Goal: Task Accomplishment & Management: Use online tool/utility

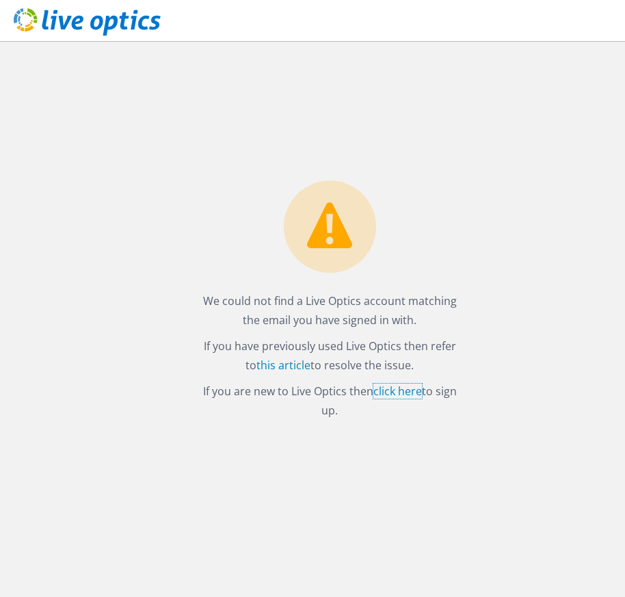
drag, startPoint x: 393, startPoint y: 391, endPoint x: 585, endPoint y: 29, distance: 409.4
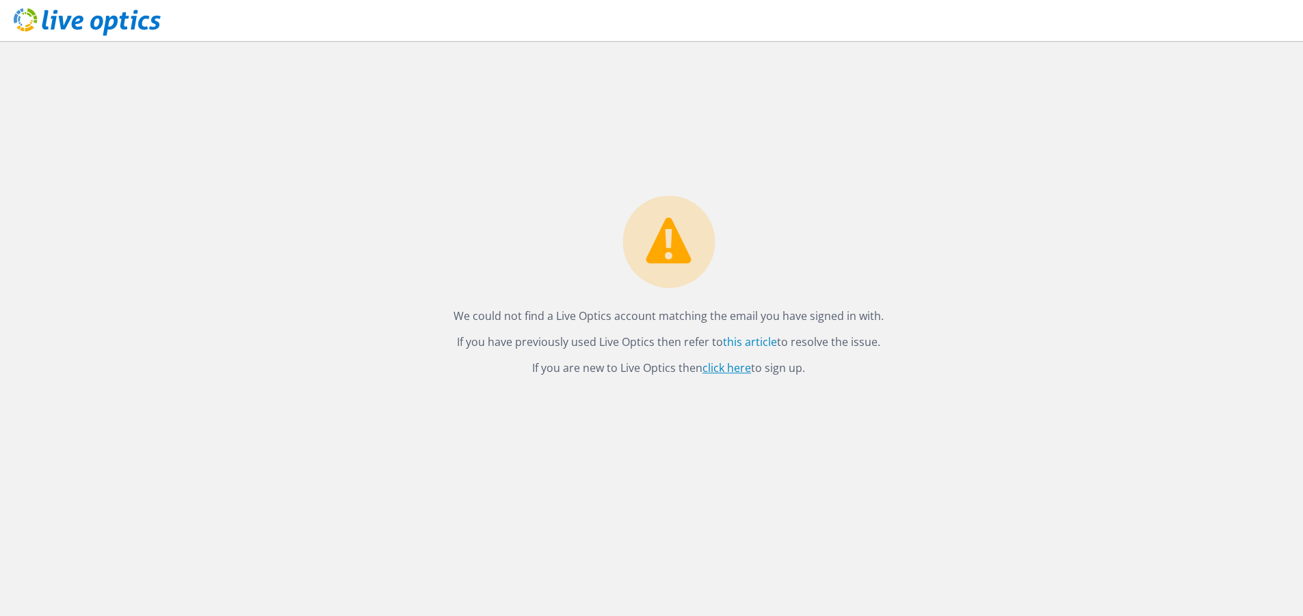
click at [624, 370] on link "click here" at bounding box center [726, 368] width 49 height 15
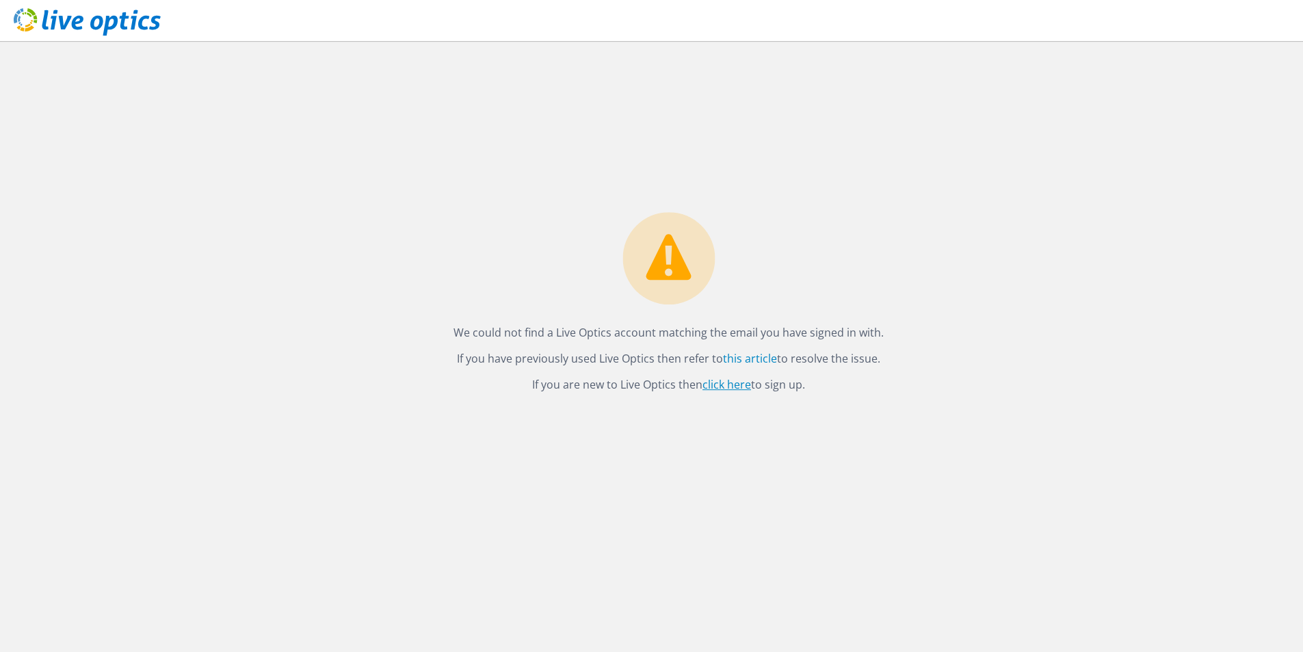
click at [731, 379] on link "click here" at bounding box center [726, 384] width 49 height 15
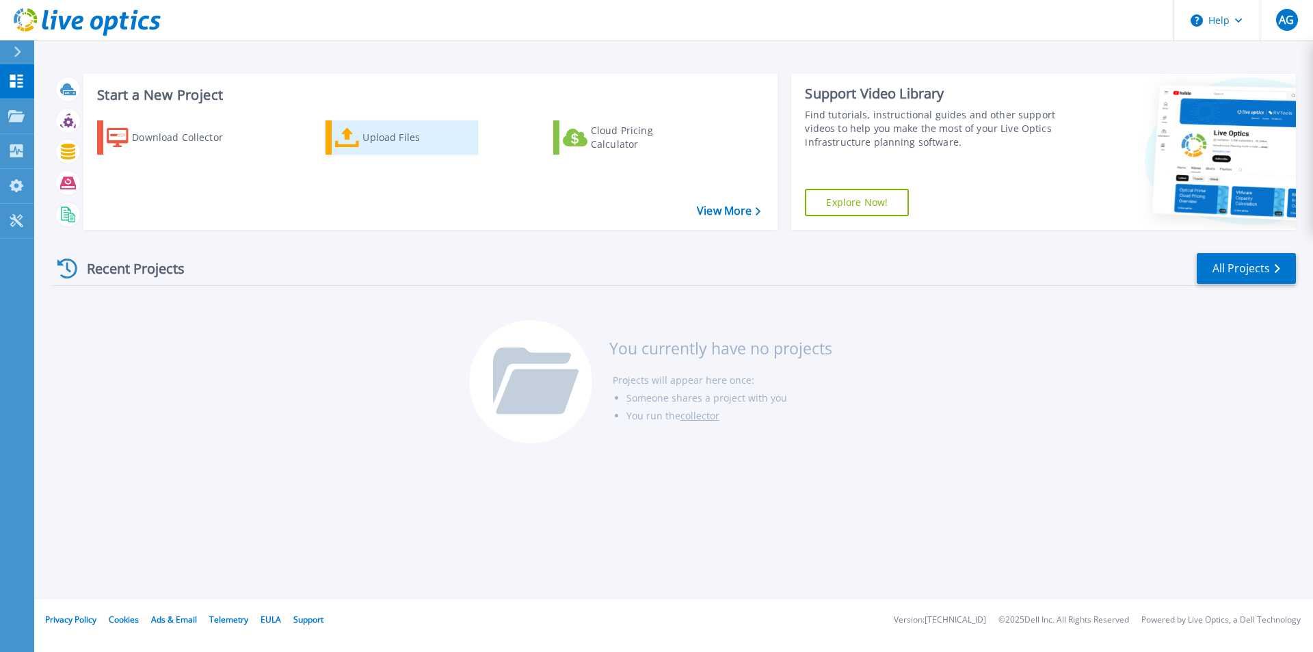
click at [382, 136] on div "Upload Files" at bounding box center [416, 137] width 109 height 27
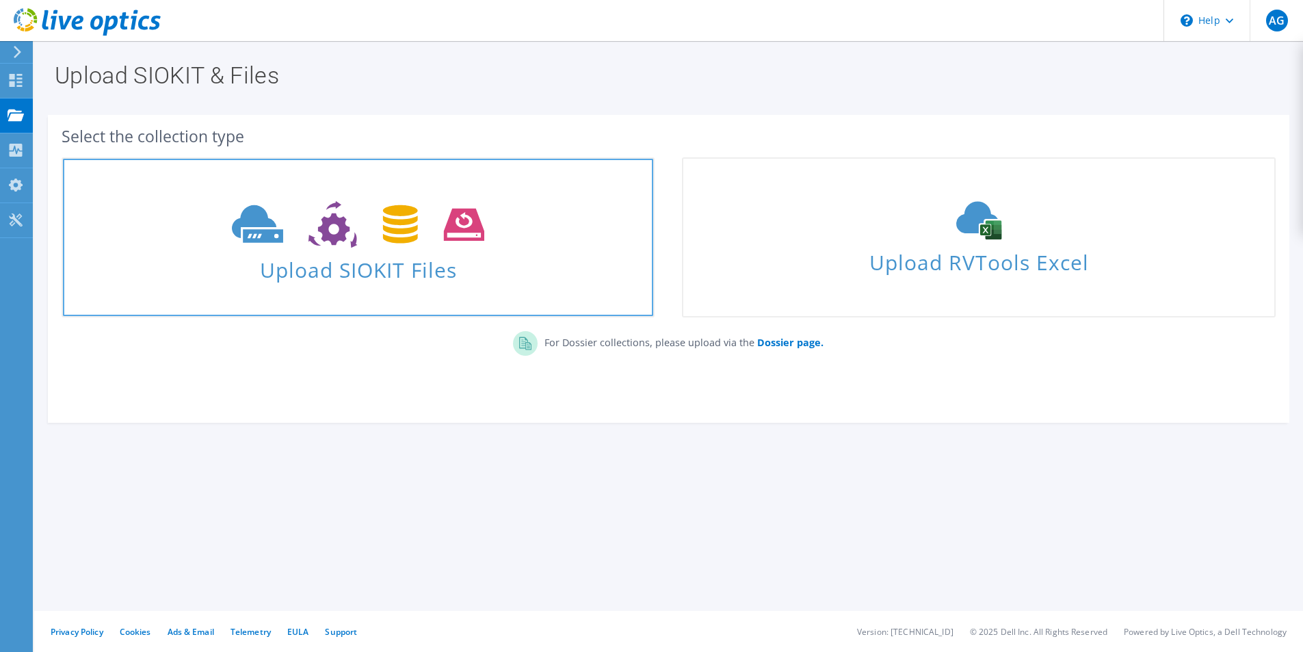
click at [481, 243] on icon at bounding box center [358, 224] width 252 height 47
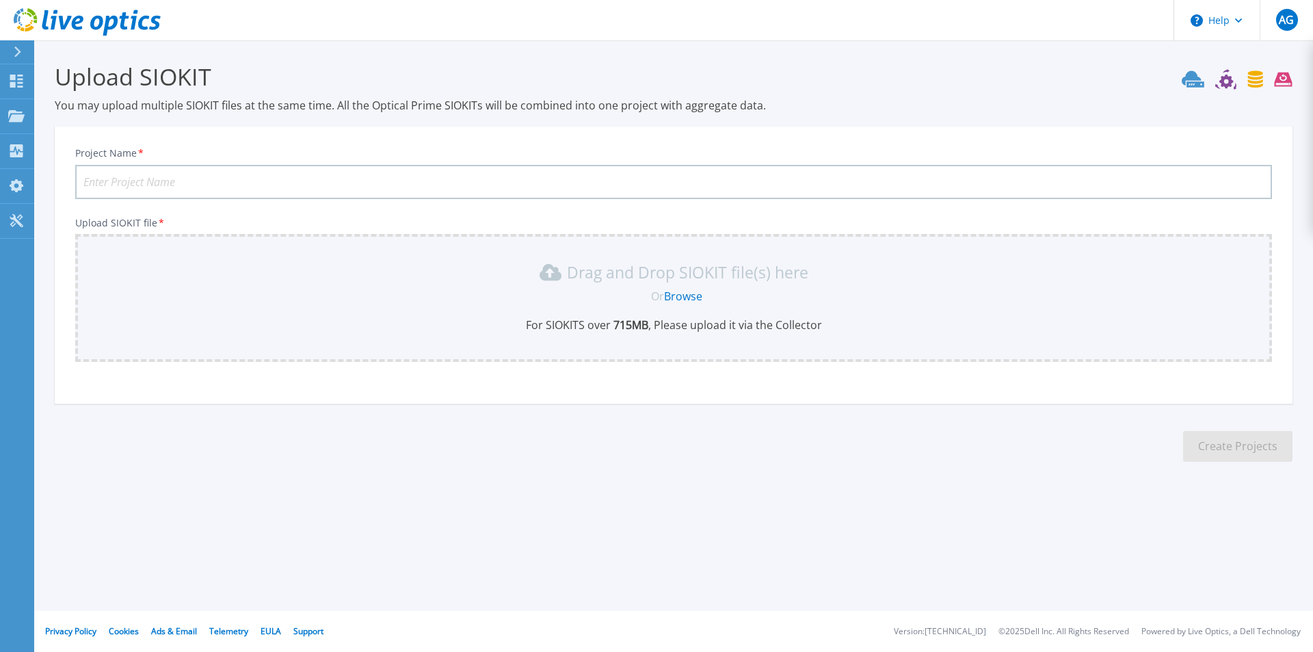
click at [226, 176] on input "Project Name *" at bounding box center [673, 182] width 1197 height 34
click at [686, 291] on link "Browse" at bounding box center [683, 296] width 38 height 15
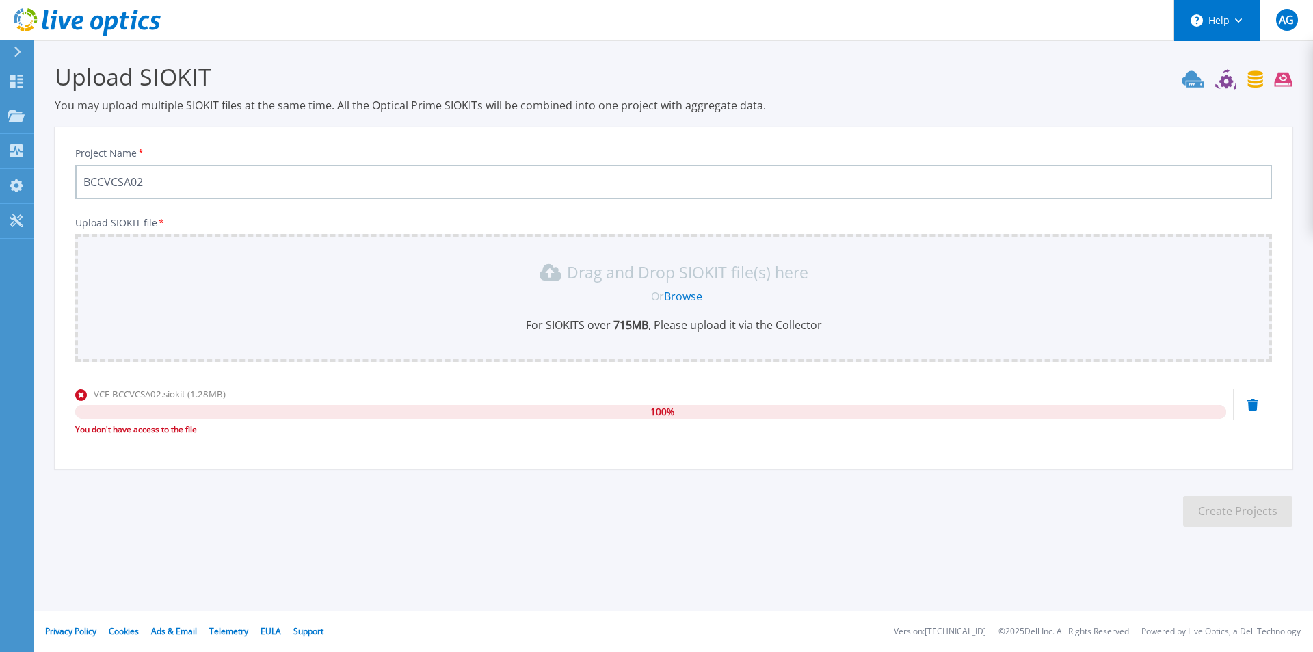
click at [1241, 20] on icon at bounding box center [1239, 20] width 8 height 5
click at [83, 175] on input "BCCVCSA02" at bounding box center [673, 182] width 1197 height 34
click at [146, 182] on input "BCCVCSA02" at bounding box center [673, 182] width 1197 height 34
click at [84, 183] on input "BCCVCSA02" at bounding box center [673, 182] width 1197 height 34
type input "VCF-BCCVCSA02"
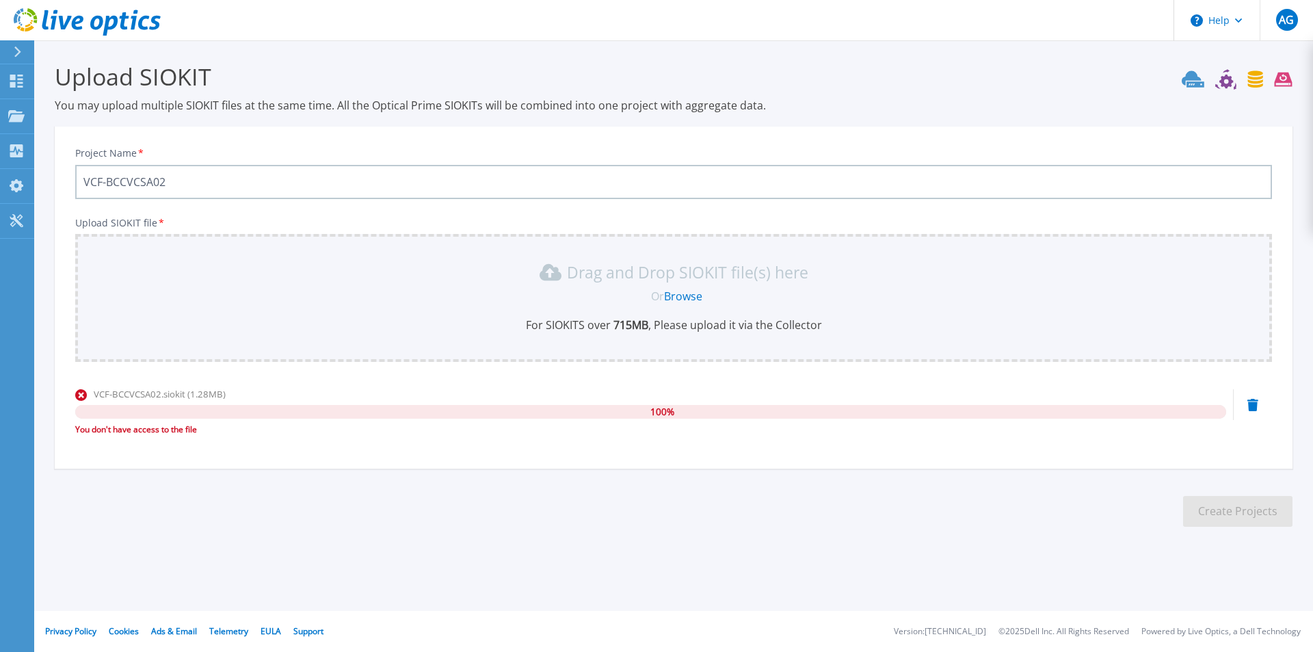
click at [1252, 406] on icon at bounding box center [1252, 405] width 11 height 12
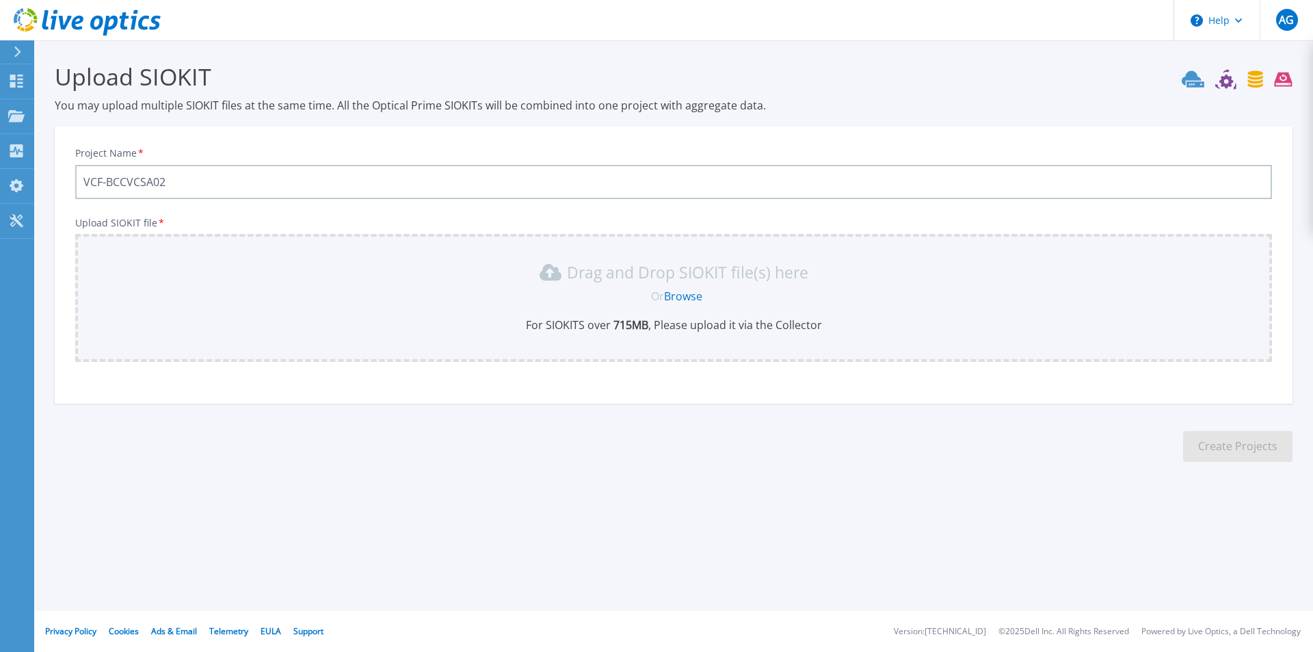
click at [684, 298] on link "Browse" at bounding box center [683, 296] width 38 height 15
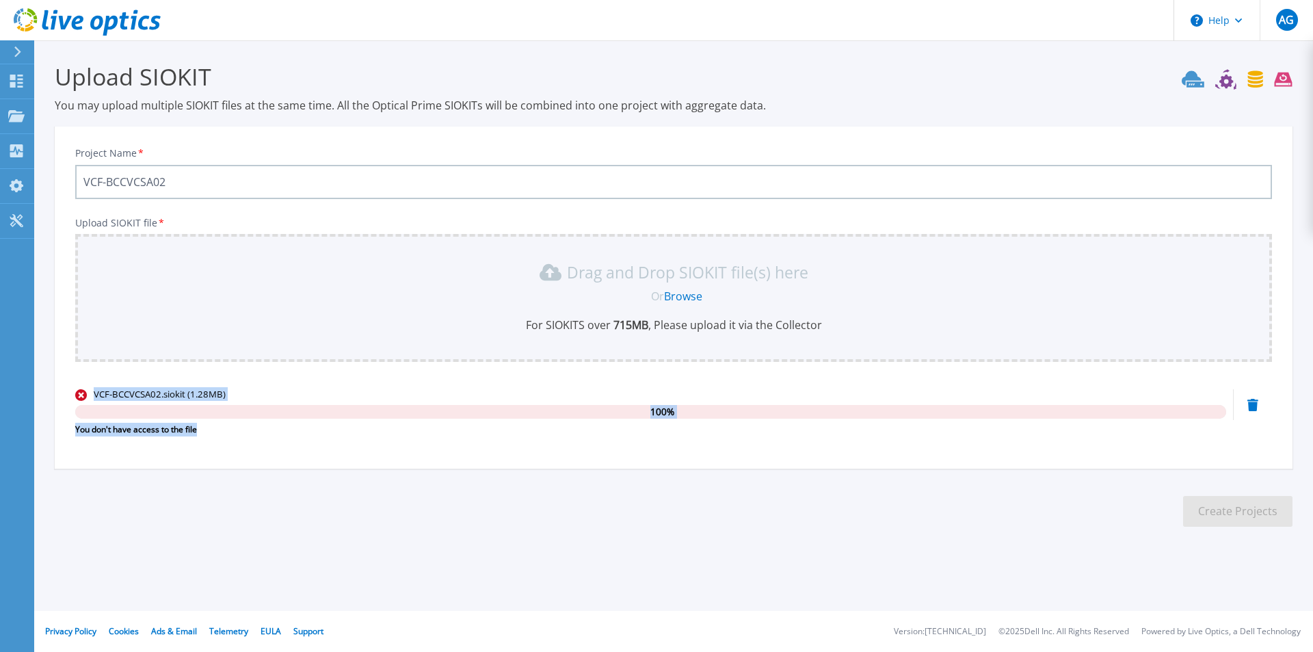
drag, startPoint x: 53, startPoint y: 381, endPoint x: 267, endPoint y: 445, distance: 223.3
click at [580, 460] on section "Upload SIOKIT You may upload multiple SIOKIT files at the same time. All the Op…" at bounding box center [673, 298] width 1279 height 517
copy div "VCF-BCCVCSA02.siokit (1.28MB) 100 % You don't have access to the file"
click at [1297, 25] on div "AG" at bounding box center [1287, 20] width 22 height 22
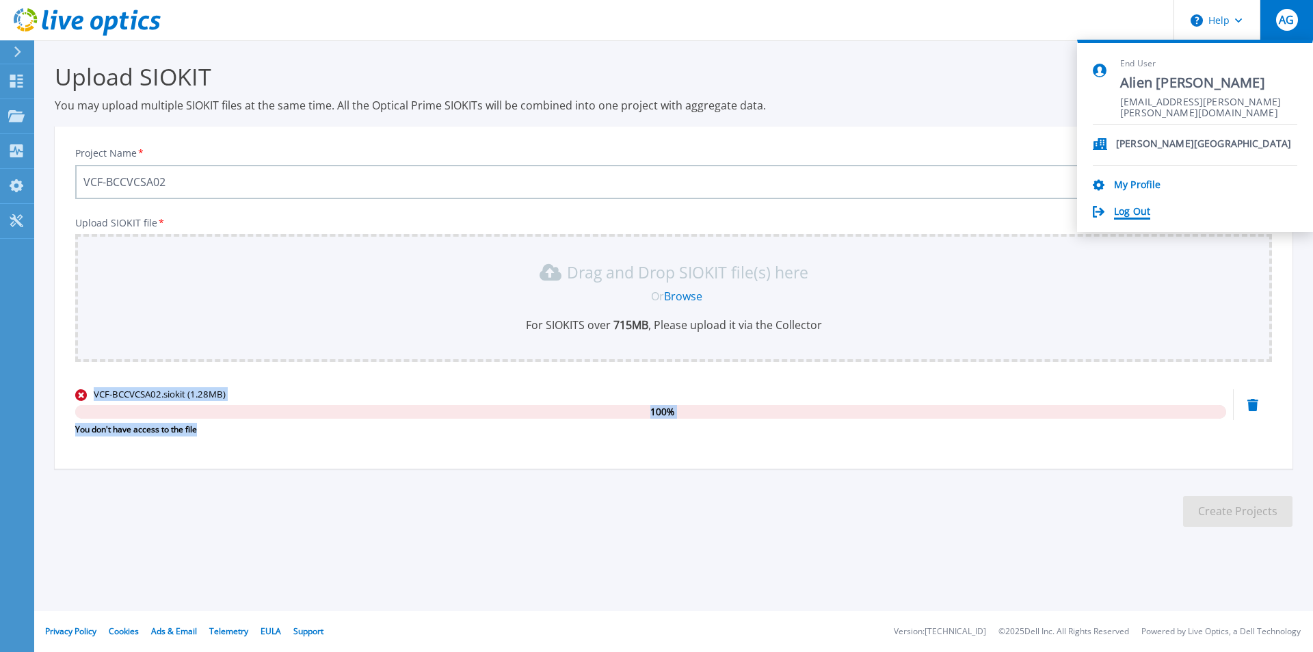
click at [1144, 213] on link "Log Out" at bounding box center [1132, 212] width 36 height 13
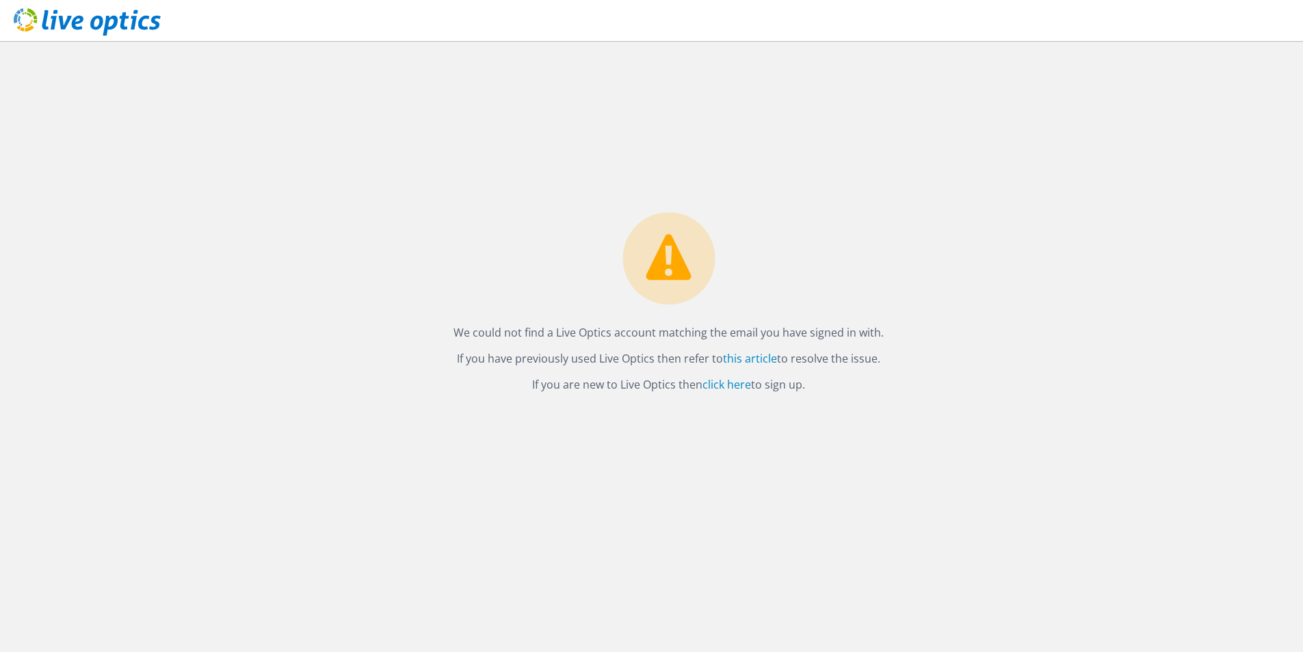
click at [754, 387] on p "If you are new to Live Optics then click here to sign up." at bounding box center [668, 384] width 430 height 19
click at [730, 384] on link "click here" at bounding box center [726, 384] width 49 height 15
click at [734, 385] on link "click here" at bounding box center [726, 384] width 49 height 15
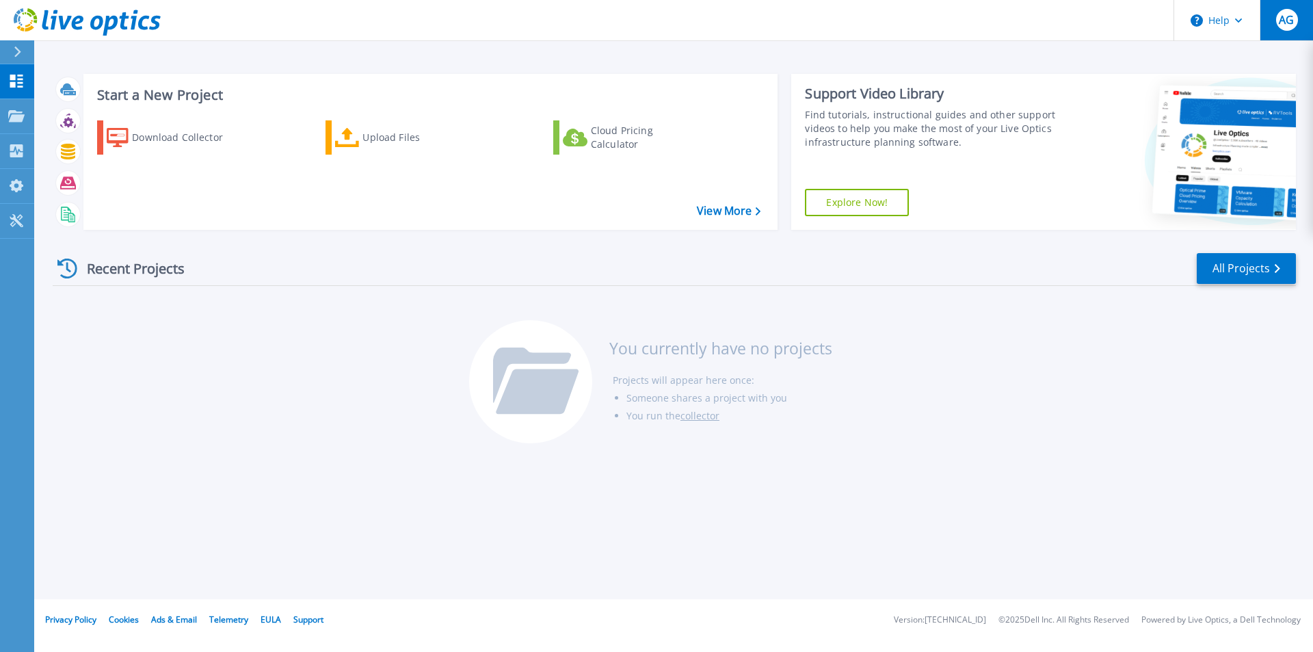
click at [1293, 15] on span "AG" at bounding box center [1286, 19] width 15 height 11
click at [373, 133] on div "Upload Files" at bounding box center [416, 137] width 109 height 27
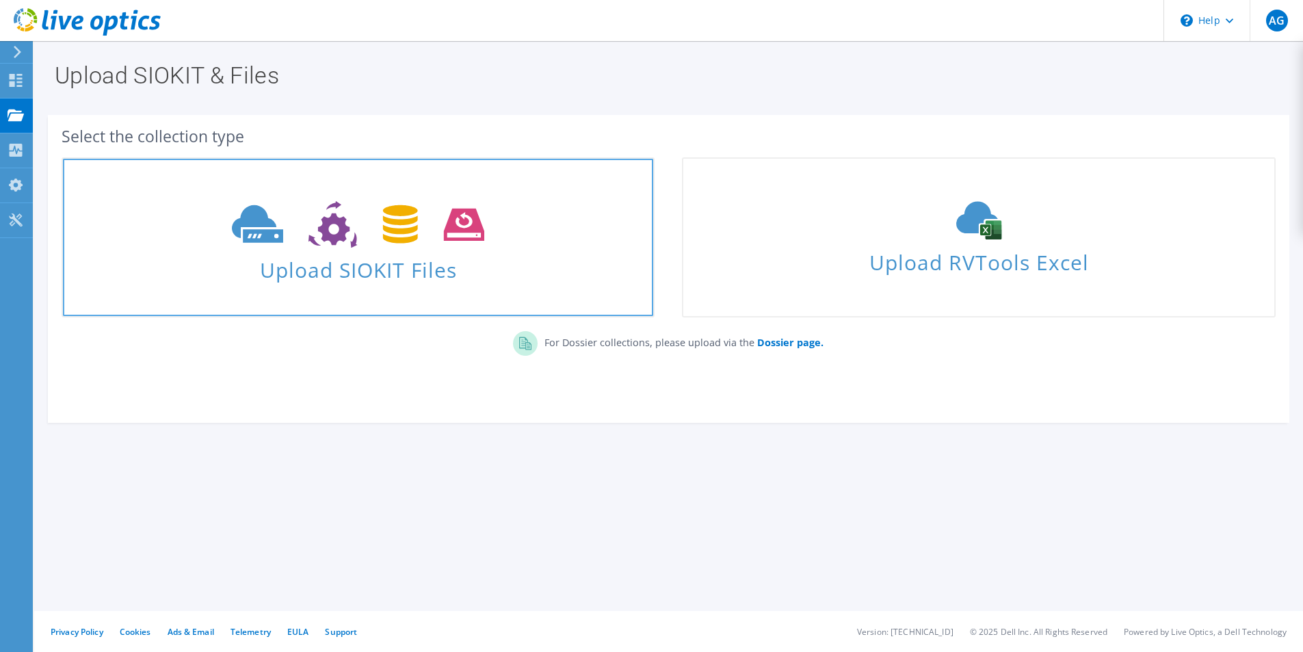
click at [374, 233] on icon at bounding box center [358, 224] width 252 height 47
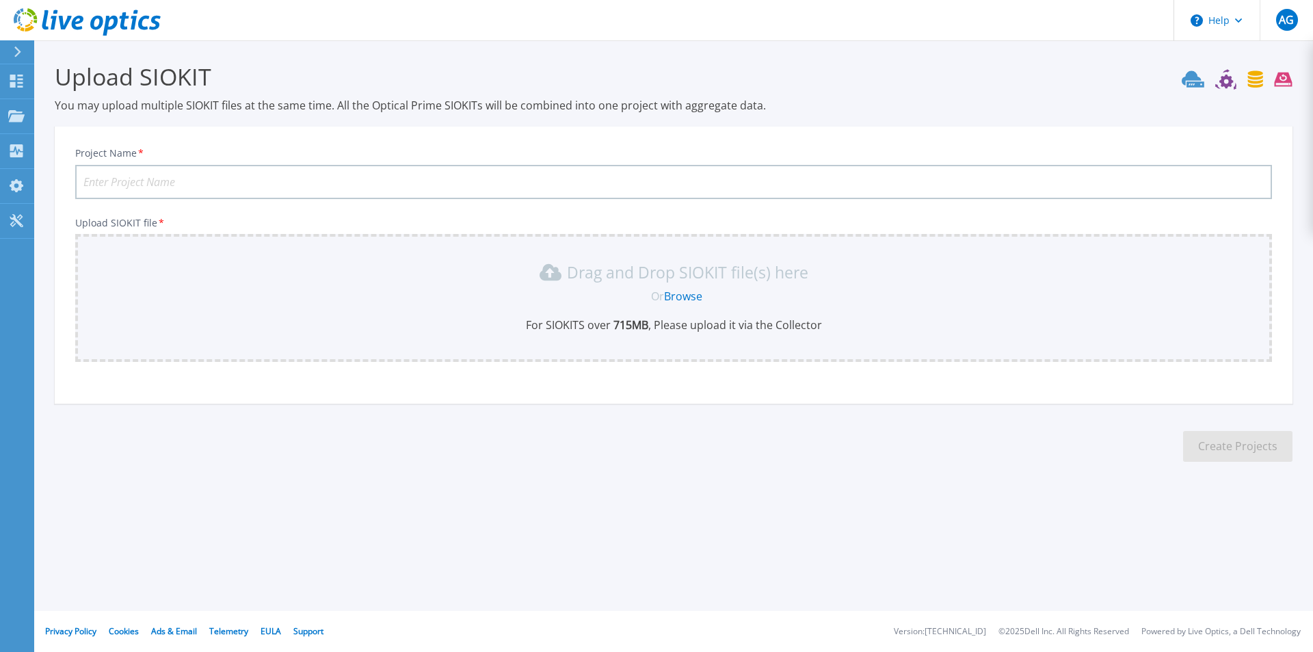
click at [367, 190] on input "Project Name *" at bounding box center [673, 182] width 1197 height 34
type input "BCCVCSA02"
click at [689, 300] on link "Browse" at bounding box center [683, 296] width 38 height 15
